Goal: Transaction & Acquisition: Purchase product/service

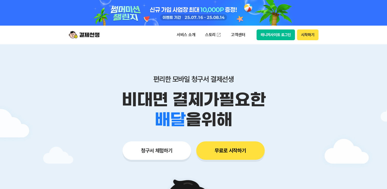
click at [240, 147] on button "무료로 시작하기" at bounding box center [230, 150] width 69 height 18
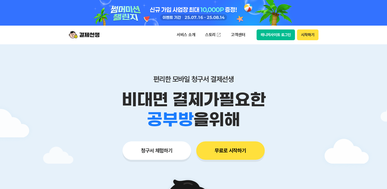
click at [243, 146] on button "무료로 시작하기" at bounding box center [230, 150] width 69 height 18
click at [285, 35] on button "매니저사이트 로그인" at bounding box center [276, 34] width 39 height 11
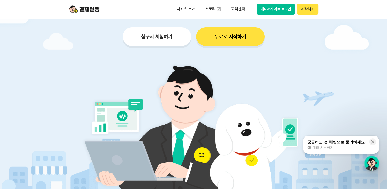
scroll to position [77, 0]
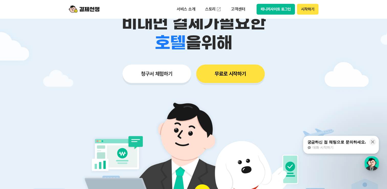
click at [316, 8] on button "시작하기" at bounding box center [307, 9] width 21 height 11
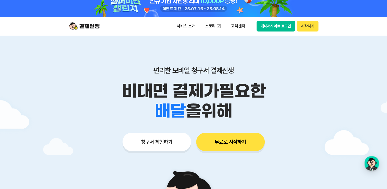
scroll to position [0, 0]
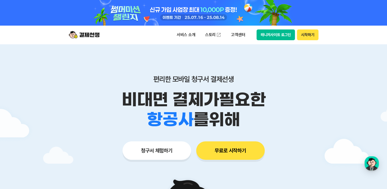
click at [184, 7] on div at bounding box center [194, 13] width 262 height 26
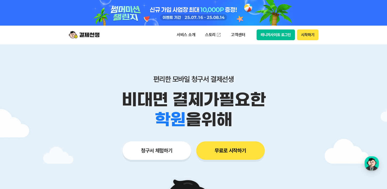
click at [284, 35] on button "매니저사이트 로그인" at bounding box center [276, 34] width 39 height 11
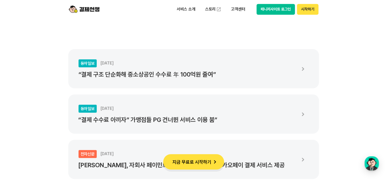
scroll to position [999, 0]
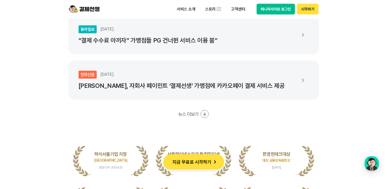
click at [205, 161] on button "지금 무료로 시작하기" at bounding box center [193, 161] width 61 height 15
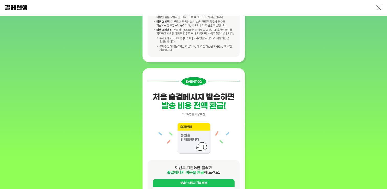
scroll to position [512, 0]
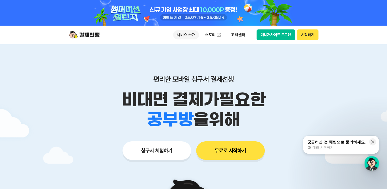
click at [185, 35] on p "서비스 소개" at bounding box center [186, 34] width 26 height 9
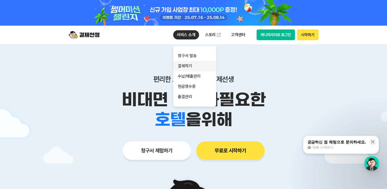
click at [188, 66] on link "결제하기" at bounding box center [194, 66] width 43 height 10
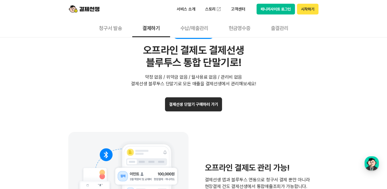
scroll to position [1024, 0]
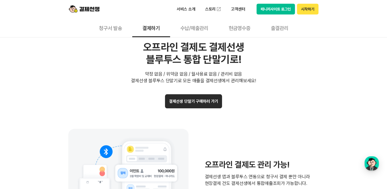
click at [213, 99] on button "결제선생 단말기 구매하러 가기" at bounding box center [193, 101] width 57 height 14
